Goal: Use online tool/utility: Utilize a website feature to perform a specific function

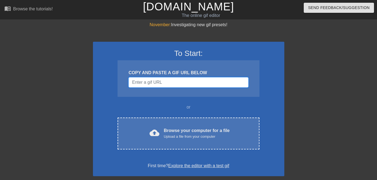
click at [158, 84] on input "Username" at bounding box center [188, 82] width 120 height 10
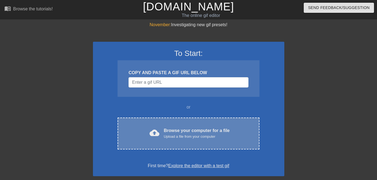
click at [178, 132] on div "Browse your computer for a file Upload a file from your computer" at bounding box center [197, 134] width 66 height 12
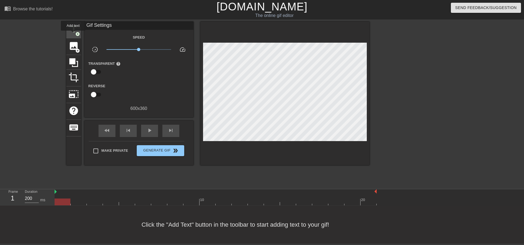
click at [73, 31] on span "title" at bounding box center [74, 29] width 10 height 10
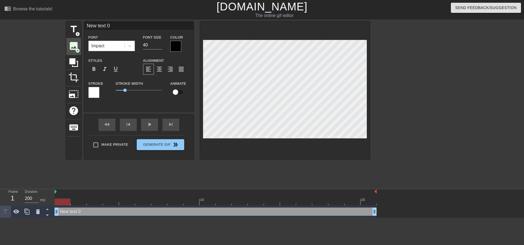
click at [78, 45] on span "image" at bounding box center [74, 46] width 10 height 10
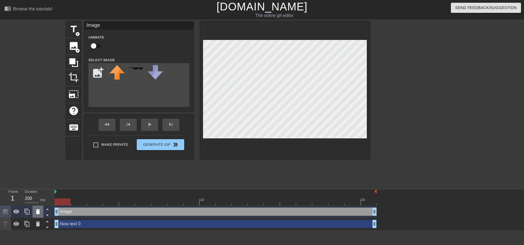
drag, startPoint x: 195, startPoint y: 110, endPoint x: 37, endPoint y: 212, distance: 187.9
click at [37, 180] on icon at bounding box center [38, 211] width 4 height 5
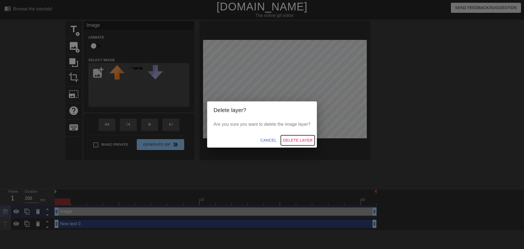
click at [288, 141] on span "Delete Layer" at bounding box center [297, 140] width 29 height 7
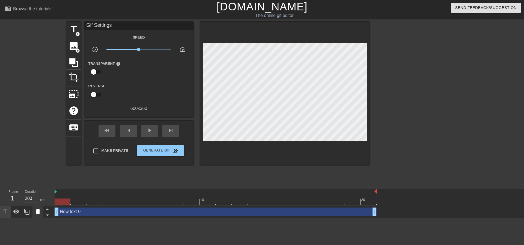
click at [39, 180] on icon at bounding box center [38, 211] width 7 height 7
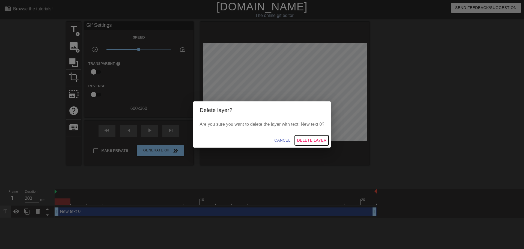
click at [303, 141] on span "Delete Layer" at bounding box center [311, 140] width 29 height 7
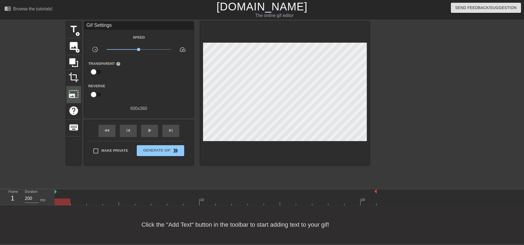
click at [73, 90] on span "photo_size_select_large" at bounding box center [74, 94] width 10 height 10
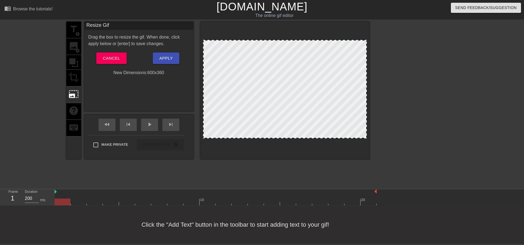
drag, startPoint x: 291, startPoint y: 40, endPoint x: 288, endPoint y: 27, distance: 13.2
click at [290, 25] on div at bounding box center [284, 90] width 169 height 137
click at [198, 36] on div "title add_circle image add_circle crop photo_size_select_large help keyboard Re…" at bounding box center [217, 90] width 303 height 137
drag, startPoint x: 205, startPoint y: 40, endPoint x: 203, endPoint y: 92, distance: 51.6
click at [212, 55] on div at bounding box center [285, 89] width 164 height 98
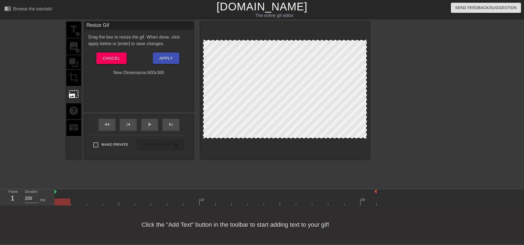
click at [203, 131] on div at bounding box center [285, 89] width 164 height 98
drag, startPoint x: 204, startPoint y: 137, endPoint x: 207, endPoint y: 138, distance: 3.3
click at [205, 150] on div at bounding box center [284, 90] width 169 height 137
drag, startPoint x: 203, startPoint y: 138, endPoint x: 410, endPoint y: 248, distance: 234.8
click at [376, 180] on html "menu_book Browse the tutorials! [DOMAIN_NAME] The online gif editor Send Feedba…" at bounding box center [262, 121] width 524 height 243
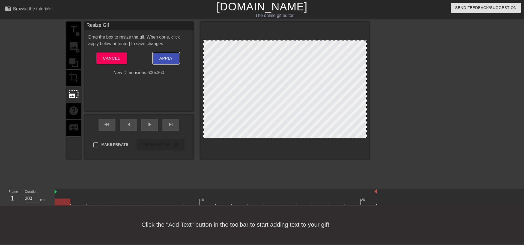
click at [165, 55] on span "Apply" at bounding box center [165, 58] width 13 height 7
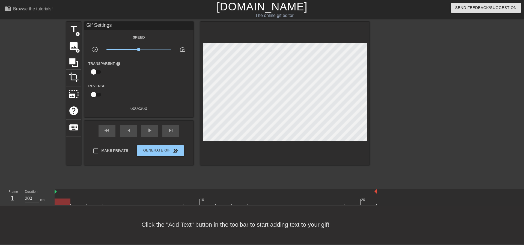
click at [59, 180] on div at bounding box center [63, 201] width 16 height 7
type input "100"
drag, startPoint x: 63, startPoint y: 202, endPoint x: 71, endPoint y: 203, distance: 8.2
click at [71, 180] on div at bounding box center [216, 201] width 322 height 7
drag, startPoint x: 108, startPoint y: 203, endPoint x: 119, endPoint y: 202, distance: 11.2
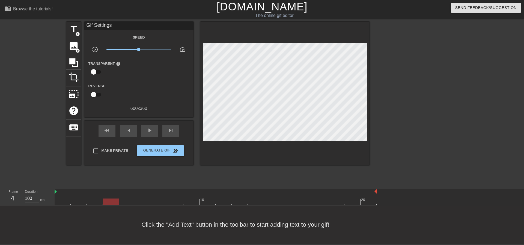
click at [112, 180] on div at bounding box center [216, 201] width 322 height 7
drag, startPoint x: 144, startPoint y: 202, endPoint x: 155, endPoint y: 203, distance: 10.4
click at [145, 180] on div at bounding box center [216, 201] width 322 height 7
drag, startPoint x: 217, startPoint y: 207, endPoint x: 242, endPoint y: 205, distance: 24.6
click at [217, 180] on div "Click the "Add Text" button in the toolbar to start adding text to your gif!" at bounding box center [262, 224] width 524 height 38
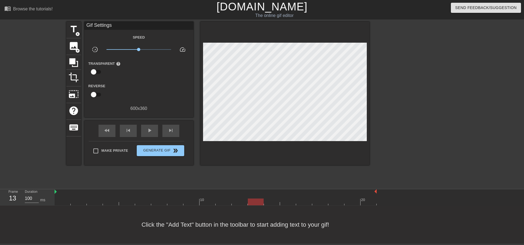
drag, startPoint x: 252, startPoint y: 203, endPoint x: 257, endPoint y: 202, distance: 5.4
click at [252, 180] on div at bounding box center [216, 201] width 322 height 7
click at [291, 180] on div "Click the "Add Text" button in the toolbar to start adding text to your gif!" at bounding box center [262, 224] width 524 height 38
drag, startPoint x: 315, startPoint y: 200, endPoint x: 319, endPoint y: 199, distance: 5.0
click at [315, 180] on div at bounding box center [216, 201] width 322 height 7
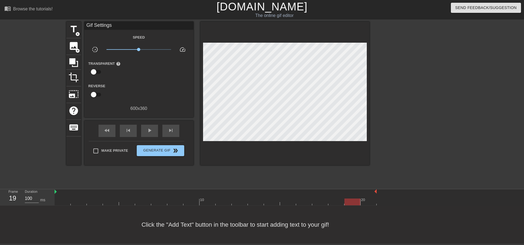
click at [358, 180] on div at bounding box center [216, 201] width 322 height 7
click at [74, 95] on span "photo_size_select_large" at bounding box center [74, 94] width 10 height 10
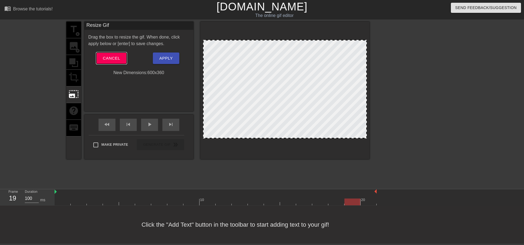
click at [110, 56] on span "Cancel" at bounding box center [111, 58] width 17 height 7
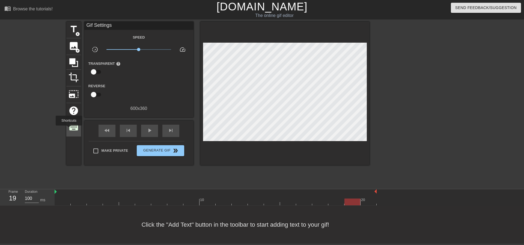
click at [69, 129] on span "keyboard" at bounding box center [74, 127] width 10 height 10
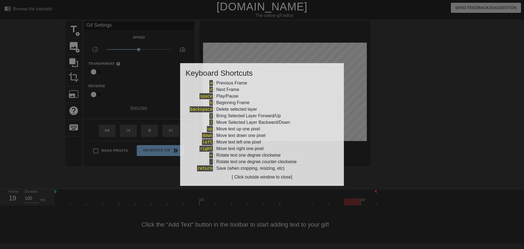
click at [136, 86] on div at bounding box center [262, 124] width 524 height 249
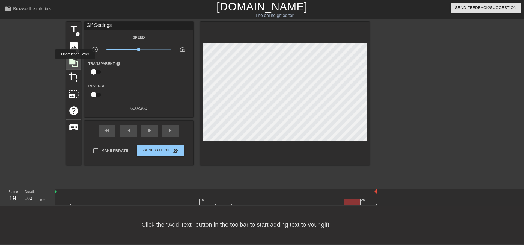
click at [75, 63] on icon at bounding box center [73, 62] width 9 height 9
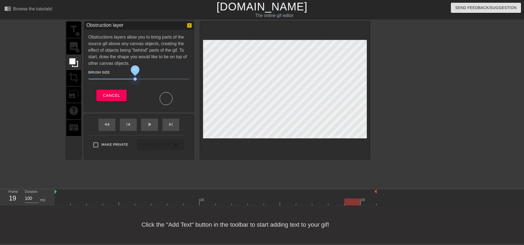
drag, startPoint x: 118, startPoint y: 78, endPoint x: 194, endPoint y: 84, distance: 76.8
click at [194, 84] on div "title add_circle image add_circle crop photo_size_select_large help keyboard Ob…" at bounding box center [217, 90] width 303 height 137
